Goal: Task Accomplishment & Management: Manage account settings

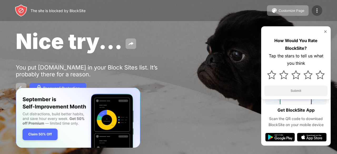
click at [317, 11] on img at bounding box center [317, 10] width 6 height 6
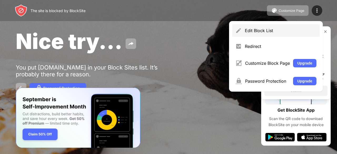
click at [286, 37] on div "Edit Block List" at bounding box center [275, 30] width 87 height 13
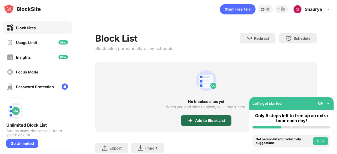
click at [218, 117] on div "Add to Block List" at bounding box center [206, 120] width 51 height 11
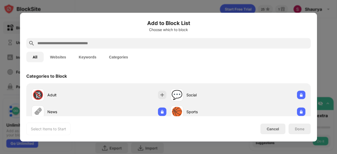
click at [92, 46] on input "text" at bounding box center [173, 43] width 272 height 6
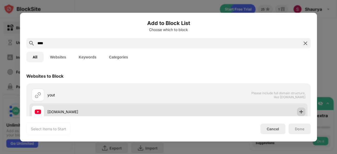
type input "****"
click at [299, 109] on img at bounding box center [301, 111] width 5 height 5
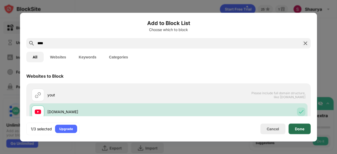
click at [298, 128] on div "Done" at bounding box center [299, 129] width 9 height 4
